Goal: Task Accomplishment & Management: Use online tool/utility

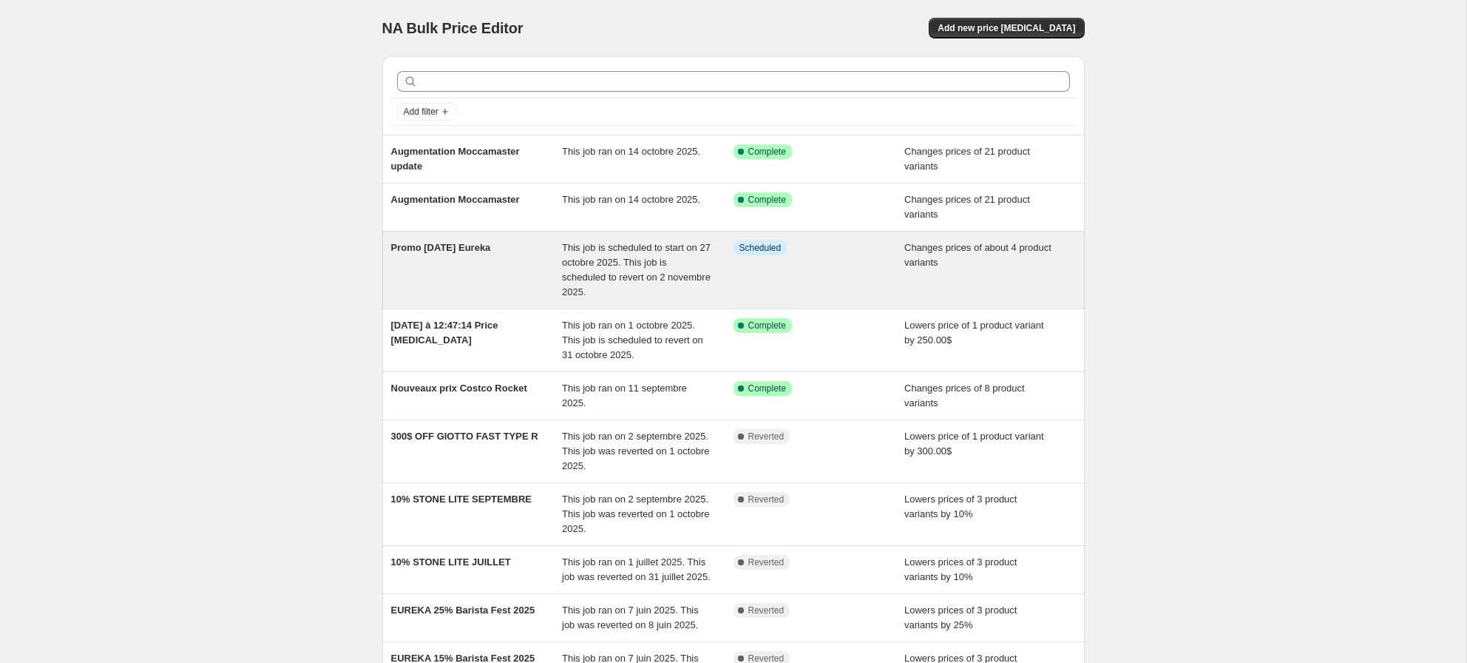
click at [461, 241] on div "Promo [DATE] Eureka" at bounding box center [477, 269] width 172 height 59
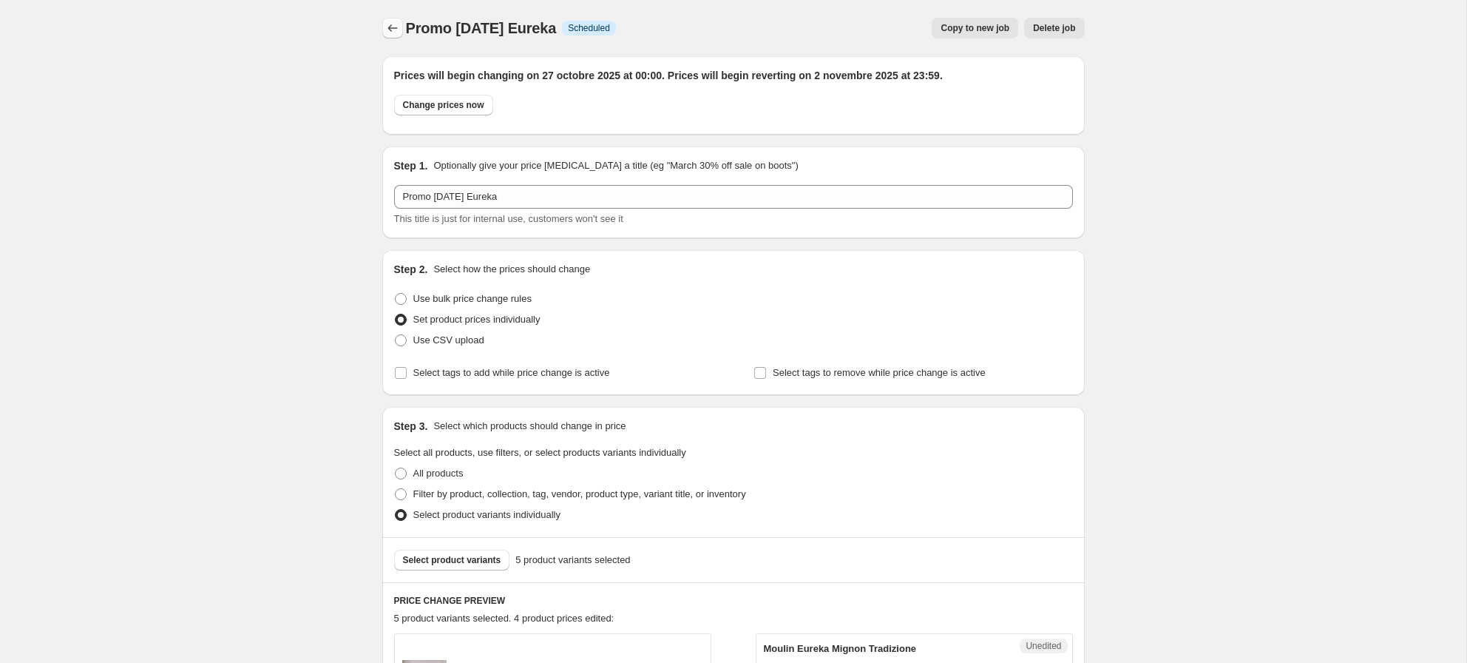
click at [393, 24] on icon "Price change jobs" at bounding box center [392, 28] width 15 height 15
